Goal: Task Accomplishment & Management: Manage account settings

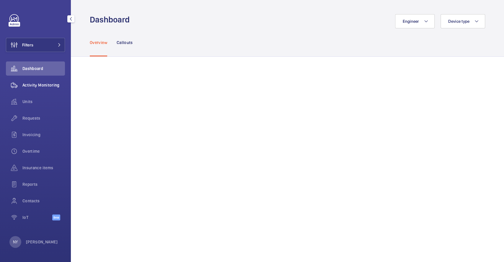
click at [24, 84] on span "Activity Monitoring" at bounding box center [43, 85] width 43 height 6
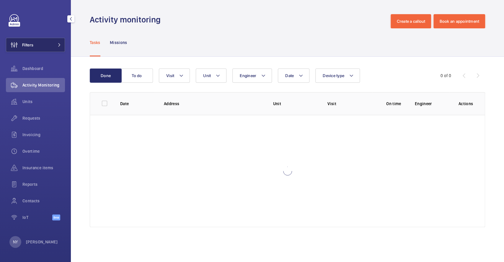
click at [40, 48] on button "Filters" at bounding box center [35, 45] width 59 height 14
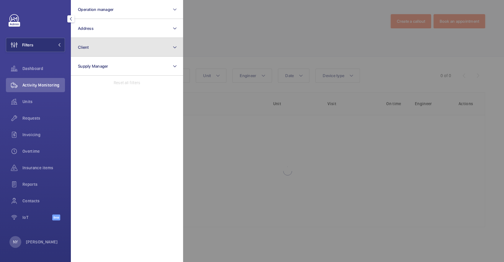
click at [110, 48] on button "Client" at bounding box center [127, 47] width 112 height 19
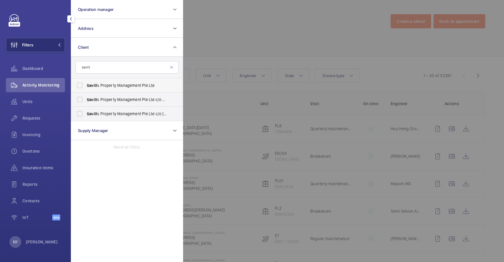
type input "savill"
click at [97, 85] on span "Savill s Property Management Pte Ltd" at bounding box center [127, 85] width 81 height 6
click at [86, 85] on input "Savill s Property Management Pte Ltd" at bounding box center [80, 85] width 12 height 12
checkbox input "true"
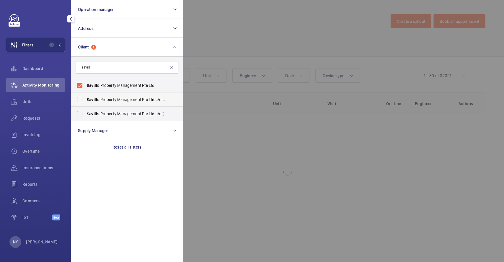
click at [105, 103] on label "Savill s Property Management Pte Ltd c/o Ministry of Foreign Affairs" at bounding box center [122, 99] width 103 height 14
click at [86, 103] on input "Savill s Property Management Pte Ltd c/o Ministry of Foreign Affairs" at bounding box center [80, 100] width 12 height 12
checkbox input "true"
click at [104, 114] on span "Savill s Property Management Pte Ltd c/[GEOGRAPHIC_DATA]" at bounding box center [127, 114] width 81 height 6
click at [86, 114] on input "Savill s Property Management Pte Ltd c/[GEOGRAPHIC_DATA]" at bounding box center [80, 114] width 12 height 12
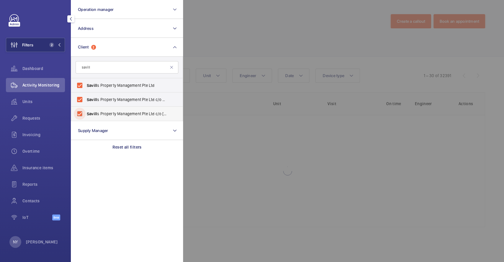
checkbox input "true"
click at [222, 52] on div at bounding box center [435, 131] width 504 height 262
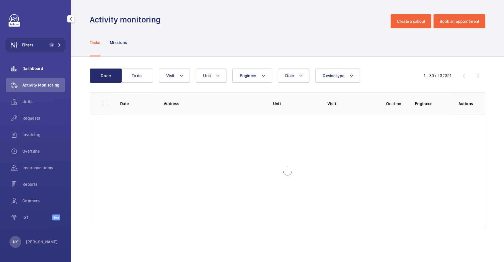
click at [23, 68] on span "Dashboard" at bounding box center [43, 69] width 43 height 6
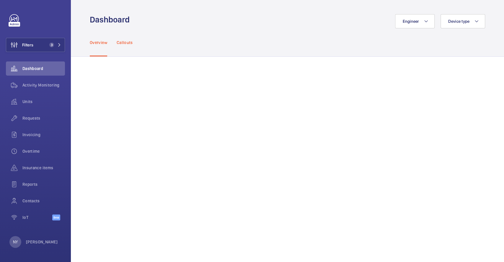
click at [123, 47] on div "Callouts" at bounding box center [125, 42] width 16 height 28
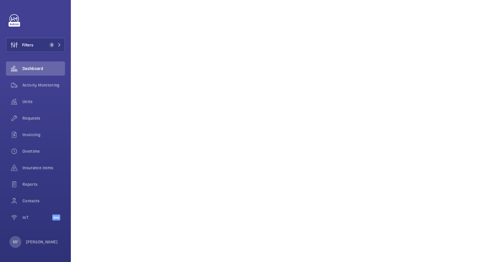
scroll to position [344, 0]
click at [19, 245] on div "NY" at bounding box center [15, 242] width 12 height 12
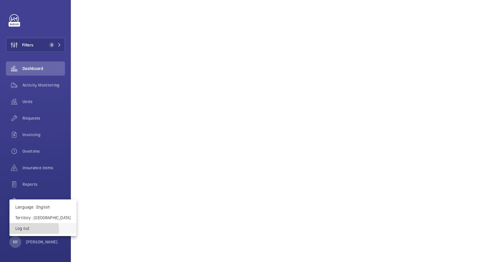
click at [28, 230] on p "Log out" at bounding box center [42, 228] width 55 height 6
